Goal: Information Seeking & Learning: Find specific fact

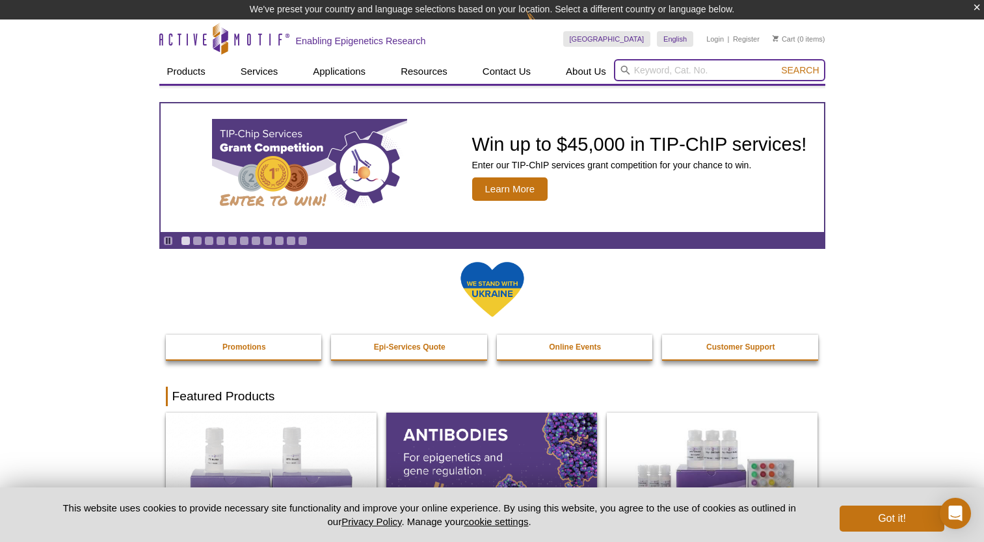
click at [672, 75] on input "search" at bounding box center [719, 70] width 211 height 22
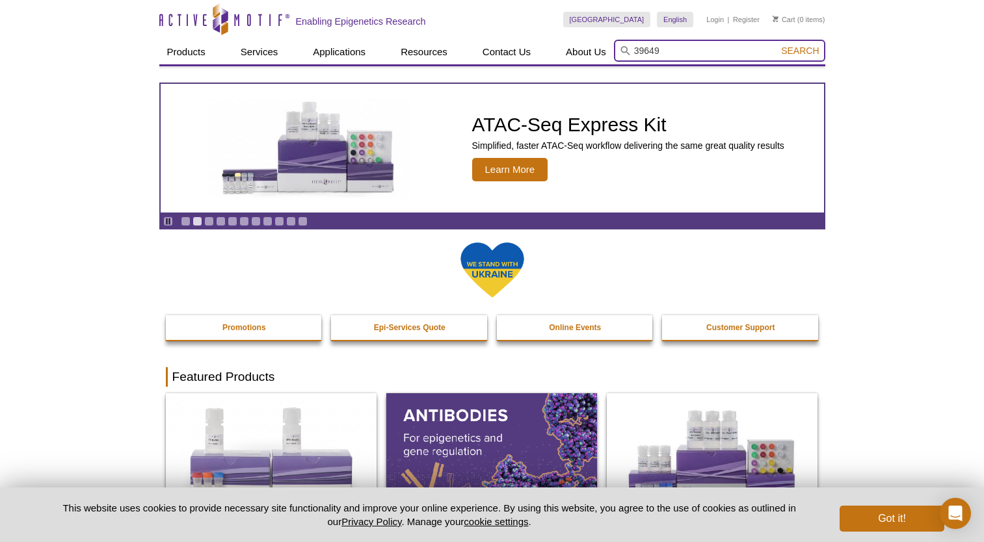
type input "39649"
click at [777, 45] on button "Search" at bounding box center [800, 51] width 46 height 12
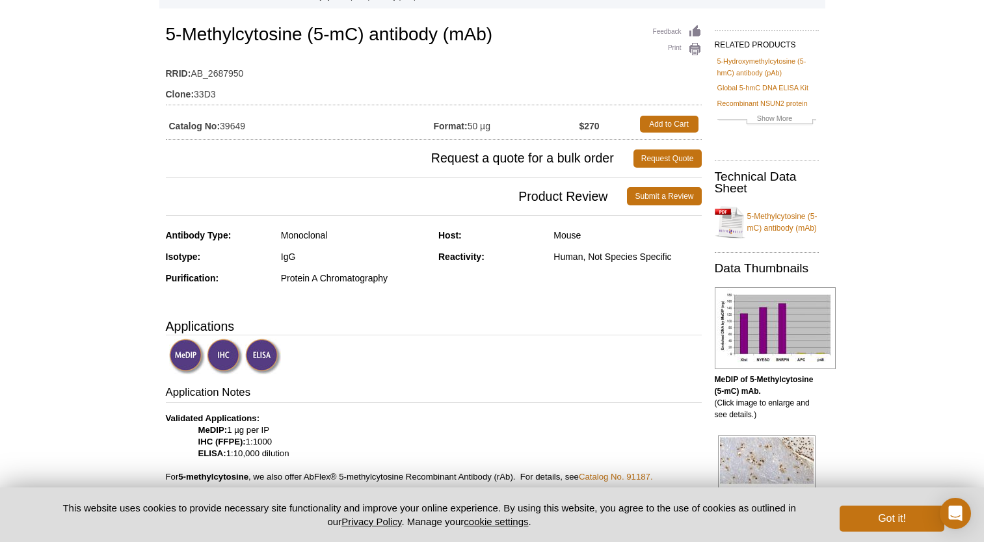
scroll to position [65, 0]
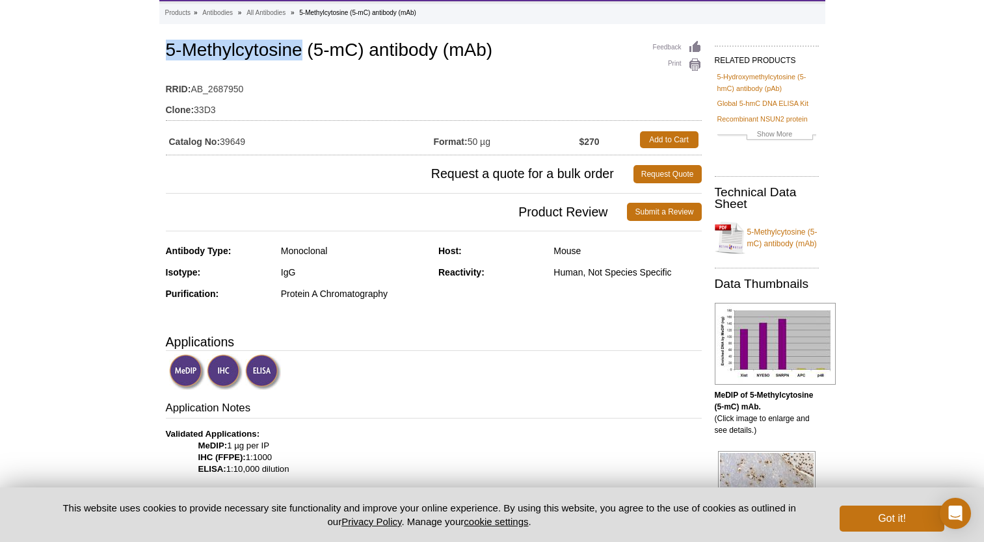
drag, startPoint x: 165, startPoint y: 49, endPoint x: 303, endPoint y: 53, distance: 137.9
copy h1 "5-Methylcytosine"
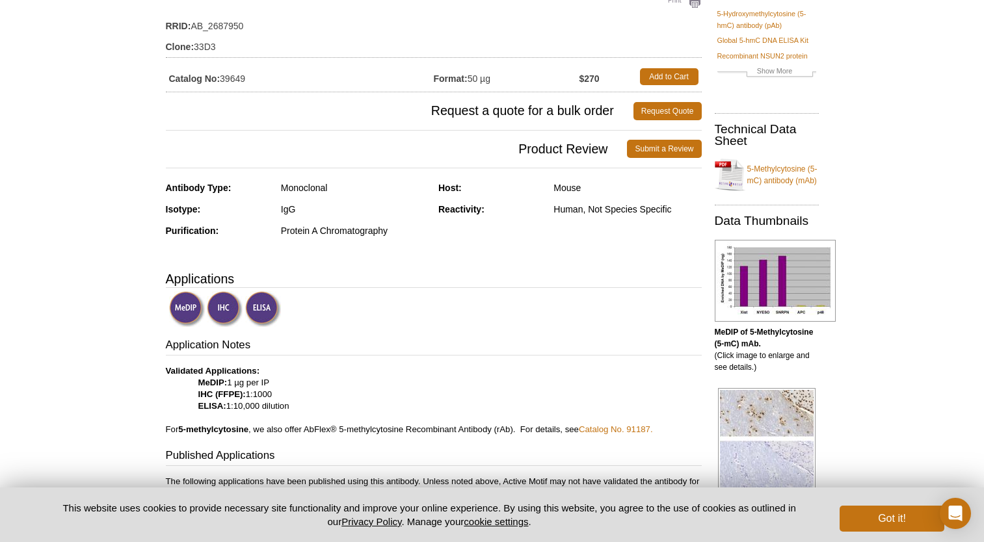
scroll to position [63, 0]
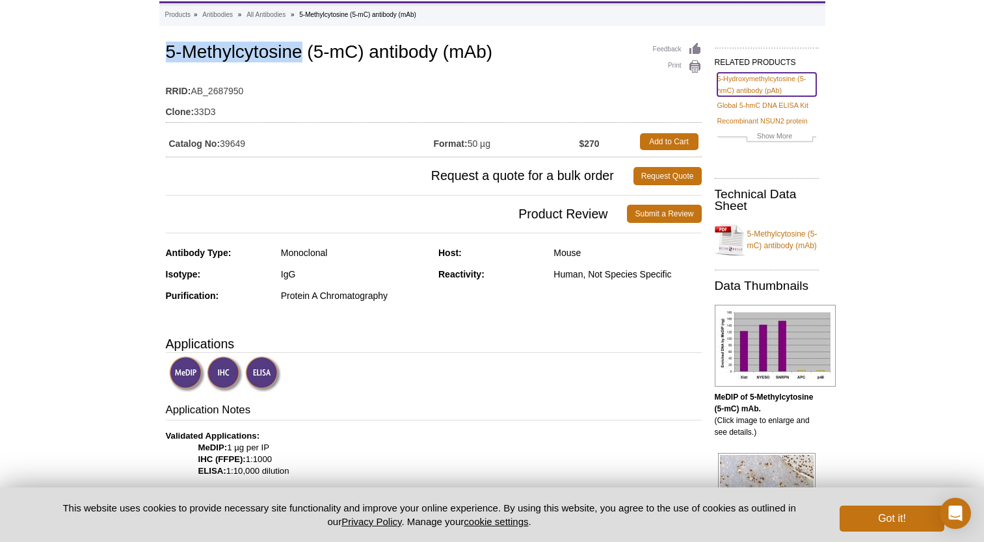
copy h1 "5-Methylcytosine"
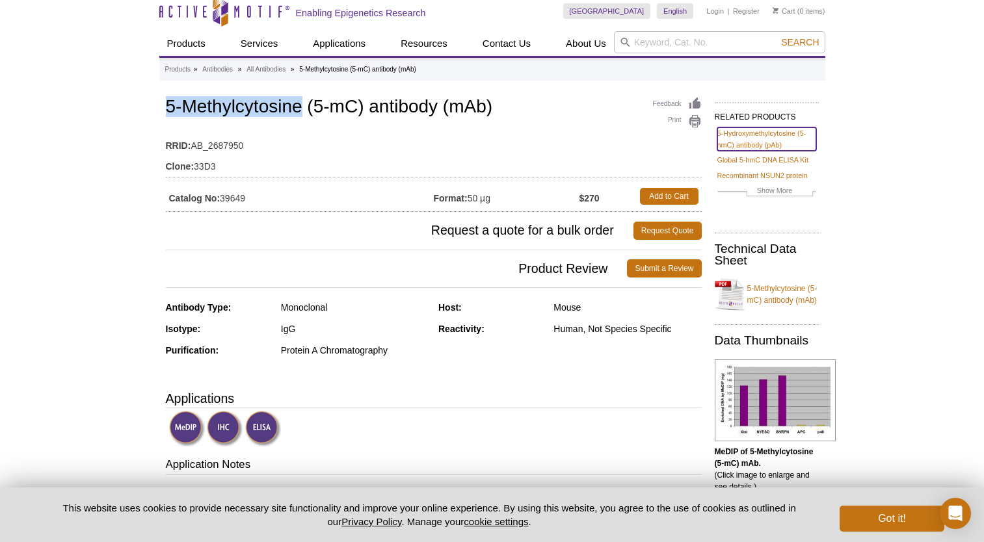
scroll to position [0, 0]
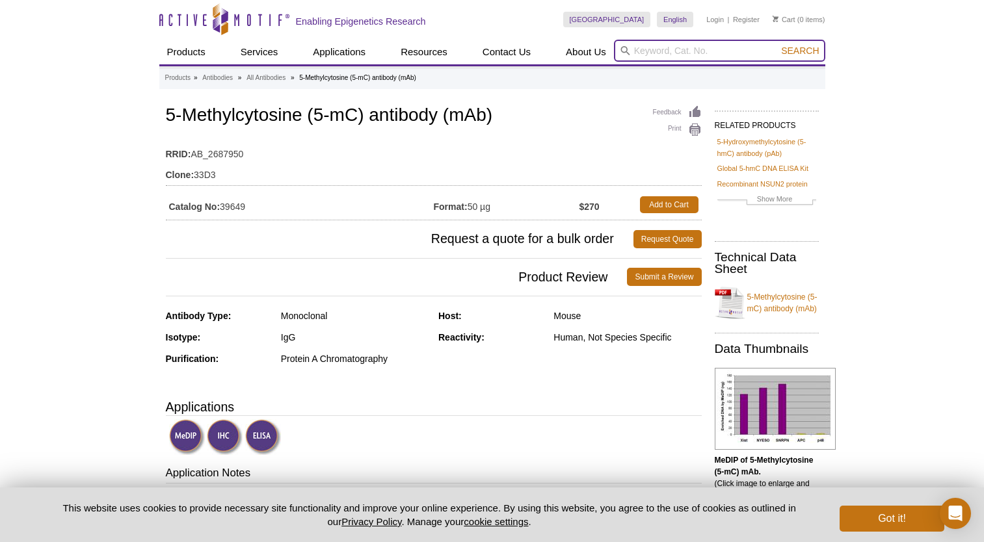
click at [664, 56] on input "search" at bounding box center [719, 51] width 211 height 22
paste input "5-Methylcytosine"
type input "5-Methylcytosine"
click at [777, 45] on button "Search" at bounding box center [800, 51] width 46 height 12
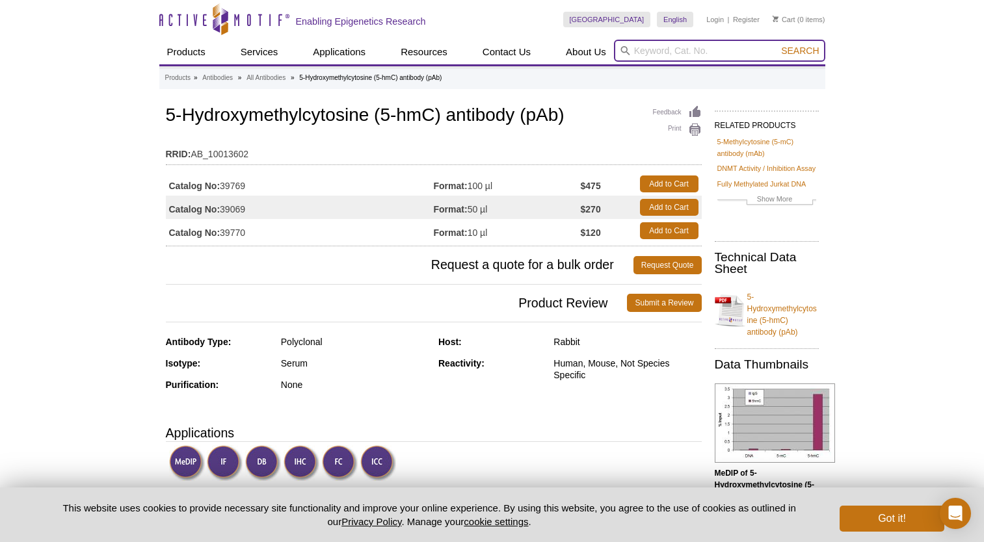
click at [675, 55] on input "search" at bounding box center [719, 51] width 211 height 22
paste input "39792"
type input "39792"
click at [777, 45] on button "Search" at bounding box center [800, 51] width 46 height 12
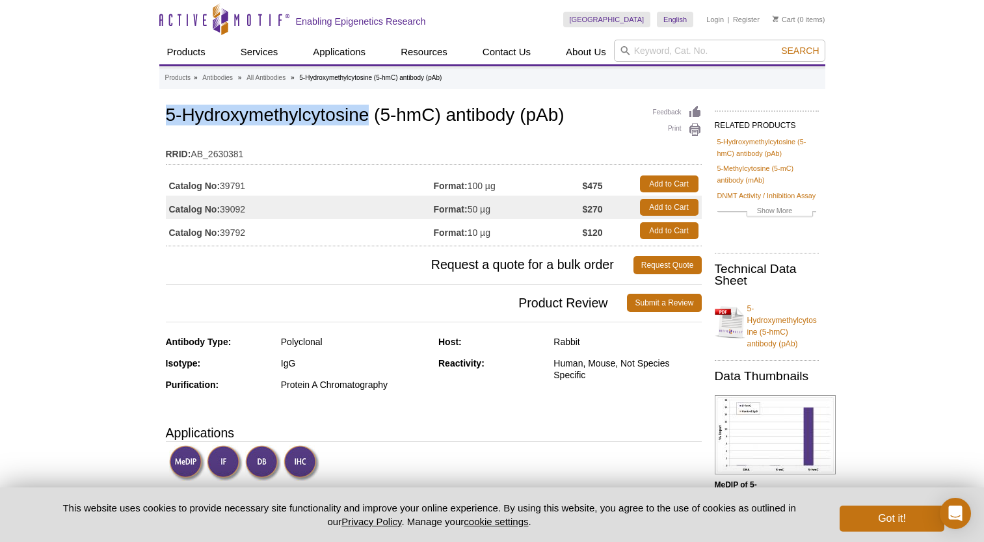
drag, startPoint x: 364, startPoint y: 119, endPoint x: 166, endPoint y: 120, distance: 197.7
click at [166, 120] on h1 "5-Hydroxymethylcytosine (5-hmC) antibody (pAb)" at bounding box center [434, 116] width 536 height 22
copy h1 "5-Hydroxymethylcytosine"
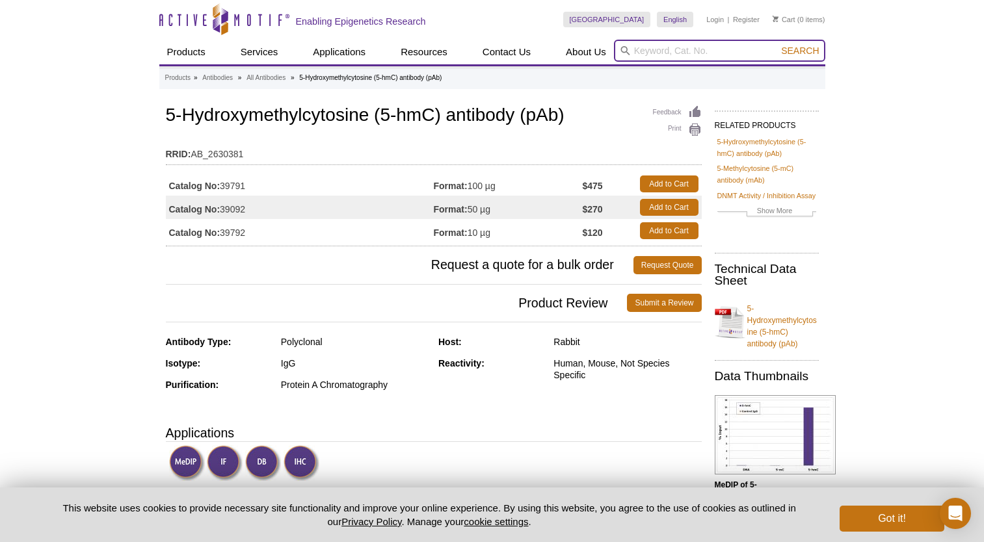
click at [685, 51] on input "search" at bounding box center [719, 51] width 211 height 22
paste input "5-Hydroxymethylcytosine"
type input "5-Hydroxymethylcytosine"
click at [777, 45] on button "Search" at bounding box center [800, 51] width 46 height 12
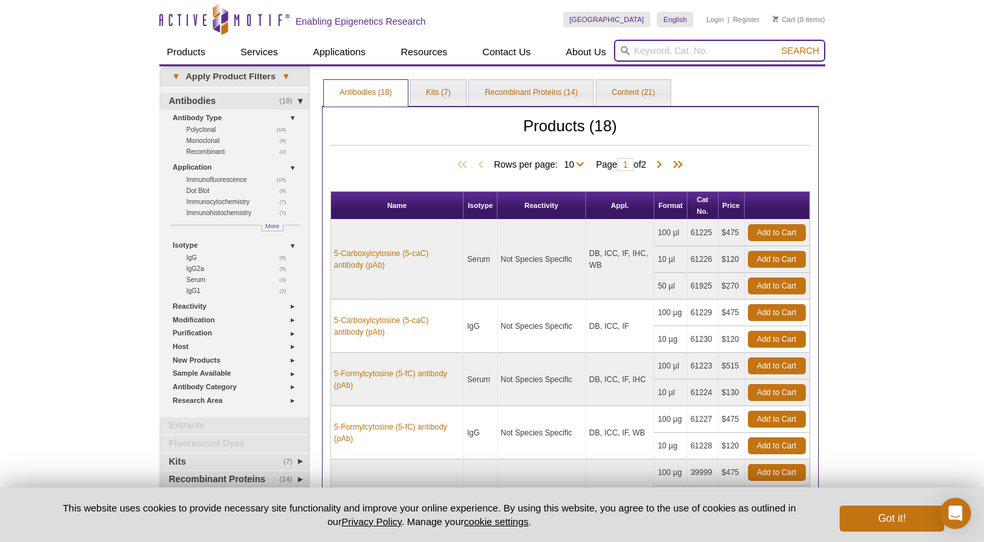
click at [668, 52] on input "search" at bounding box center [719, 51] width 211 height 22
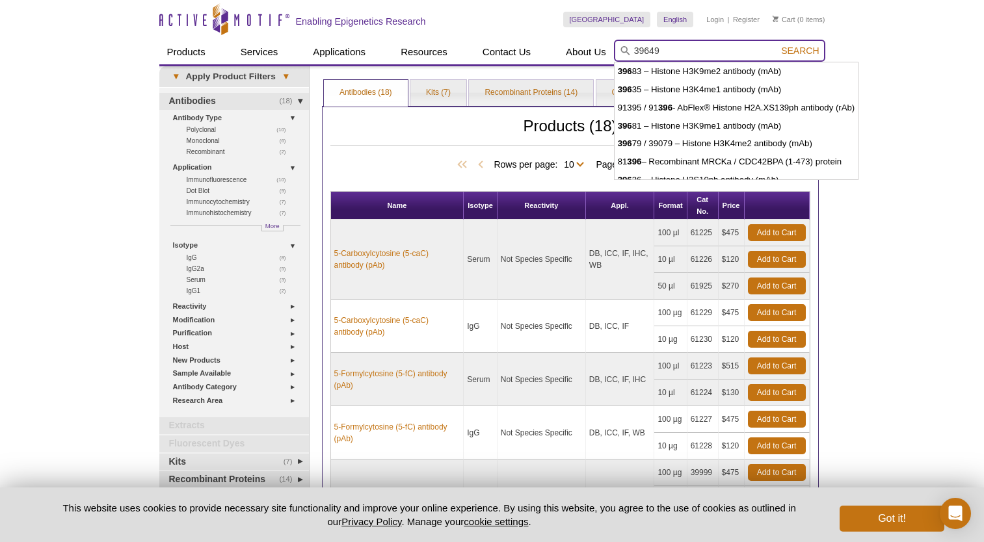
click at [777, 45] on button "Search" at bounding box center [800, 51] width 46 height 12
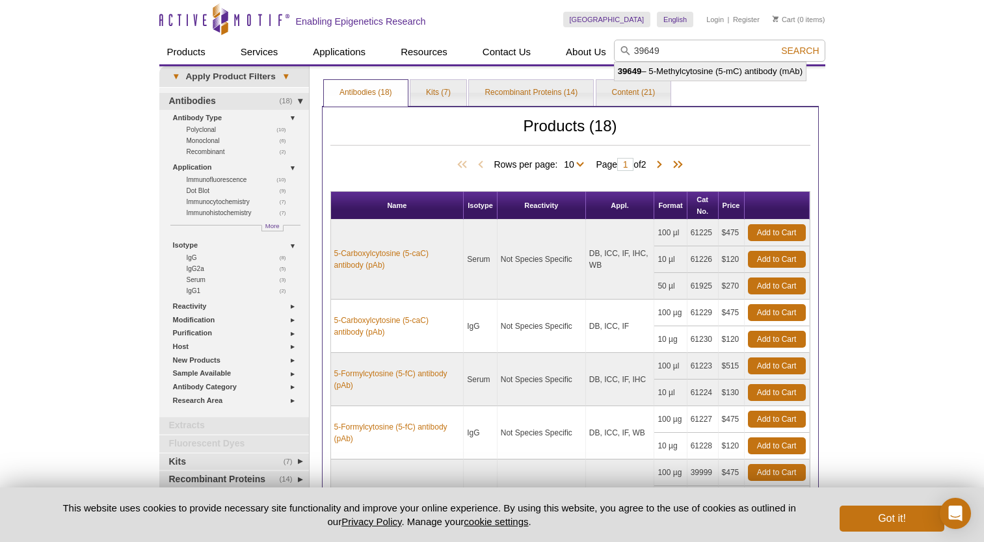
click at [674, 72] on li "39649 – 5-Methylcytosine (5-mC) antibody (mAb)" at bounding box center [709, 71] width 191 height 18
type input "39649 – 5-Methylcytosine (5-mC) antibody (mAb)"
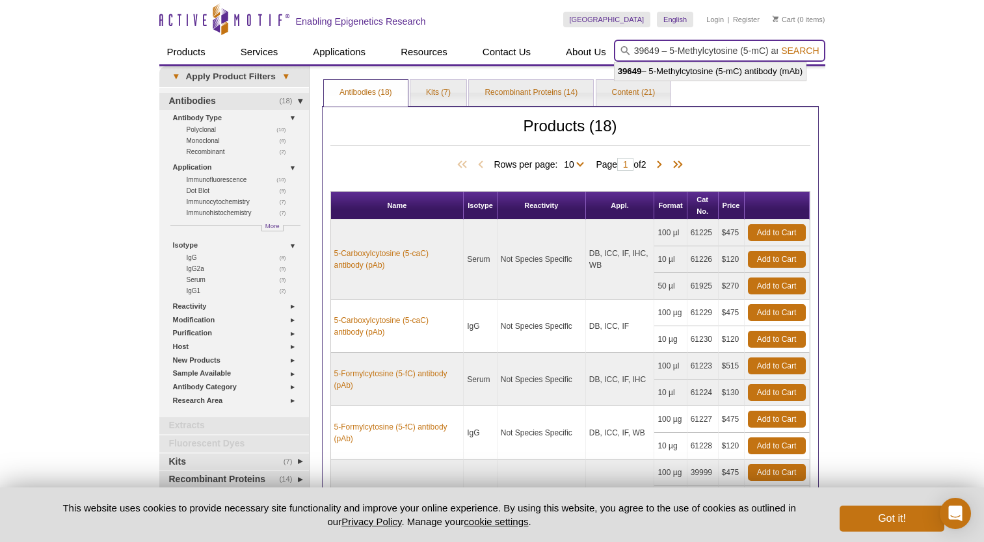
scroll to position [0, 55]
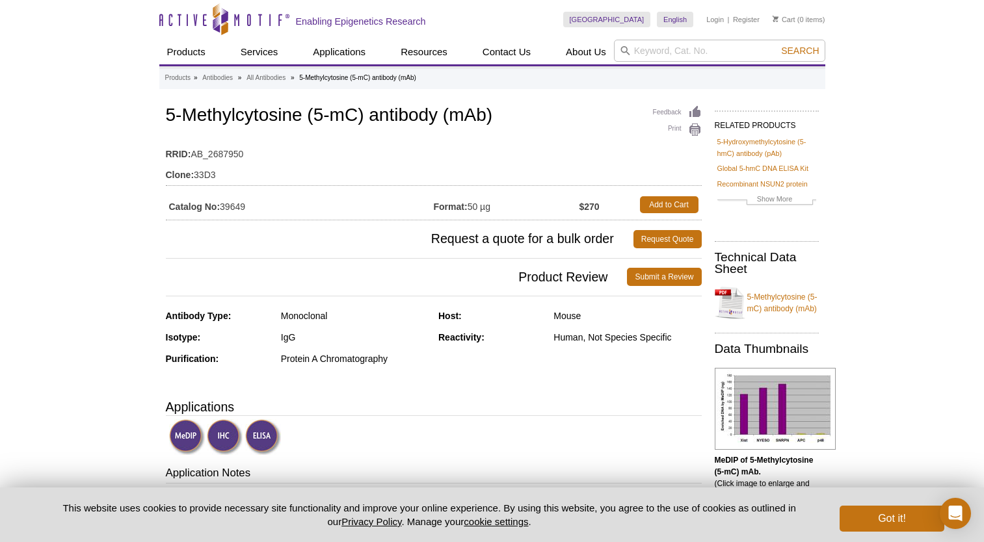
drag, startPoint x: 246, startPoint y: 207, endPoint x: 223, endPoint y: 207, distance: 23.4
click at [223, 207] on td "Catalog No: 39649" at bounding box center [300, 204] width 268 height 23
copy td "39649"
click at [453, 211] on strong "Format:" at bounding box center [451, 207] width 34 height 12
drag, startPoint x: 492, startPoint y: 208, endPoint x: 471, endPoint y: 206, distance: 20.3
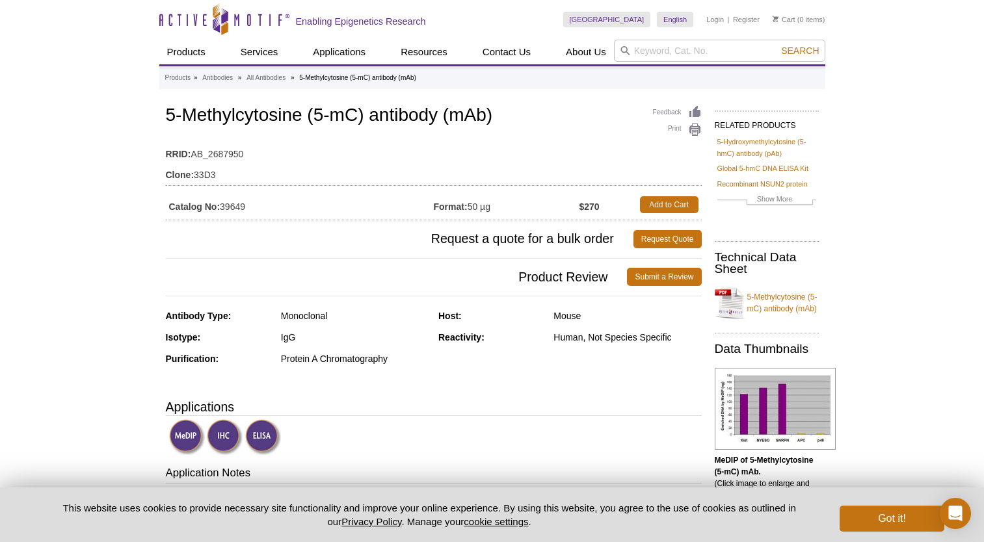
click at [471, 206] on td "Format: 50 µg" at bounding box center [507, 204] width 146 height 23
copy td "50 µg"
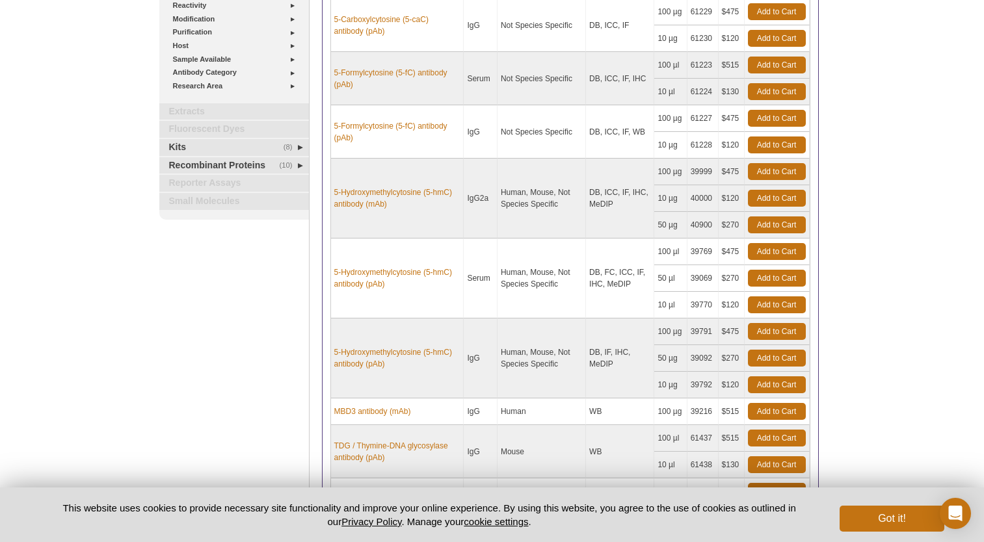
scroll to position [325, 0]
